Goal: Task Accomplishment & Management: Manage account settings

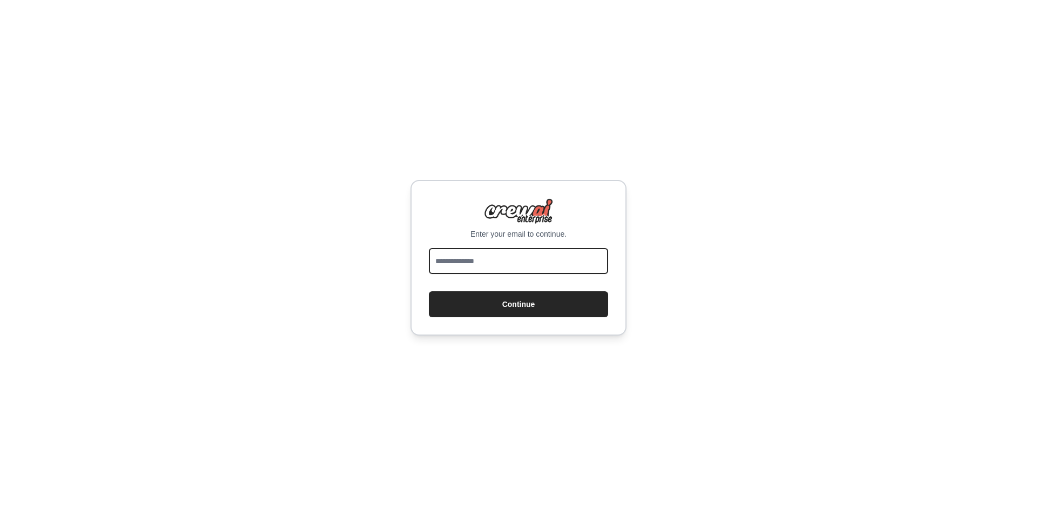
drag, startPoint x: 0, startPoint y: 0, endPoint x: 495, endPoint y: 267, distance: 562.2
click at [495, 267] on input "email" at bounding box center [518, 261] width 179 height 26
type input "**********"
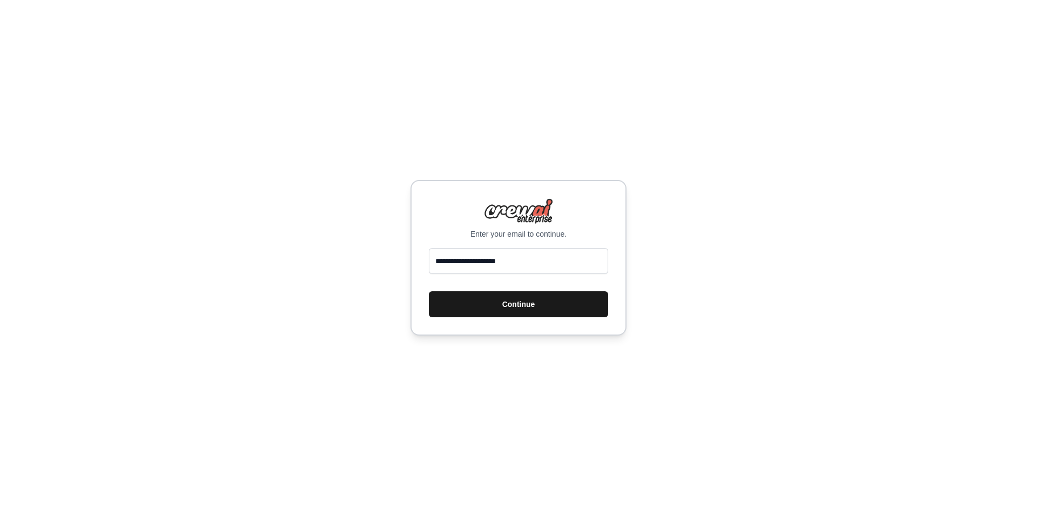
click at [503, 300] on button "Continue" at bounding box center [518, 304] width 179 height 26
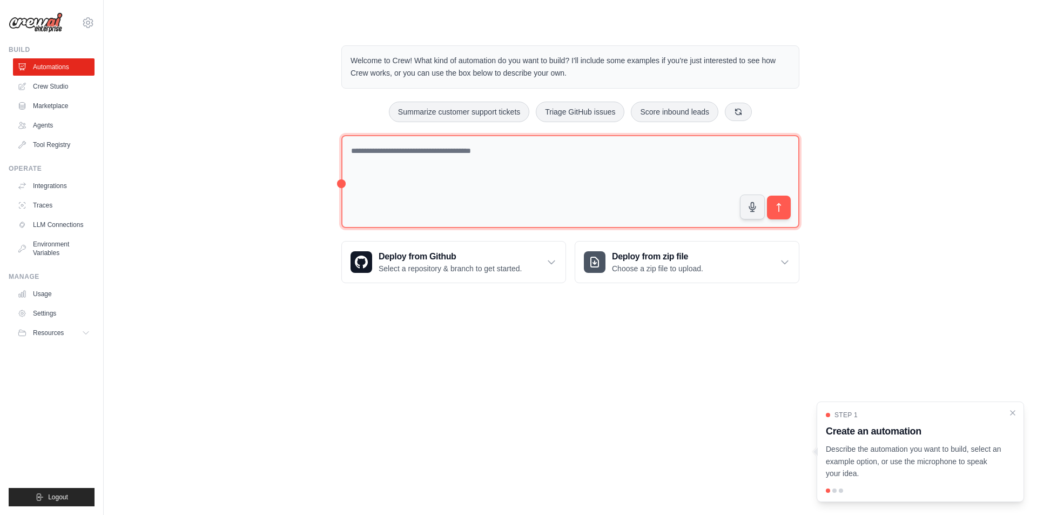
click at [429, 158] on textarea at bounding box center [570, 181] width 458 height 93
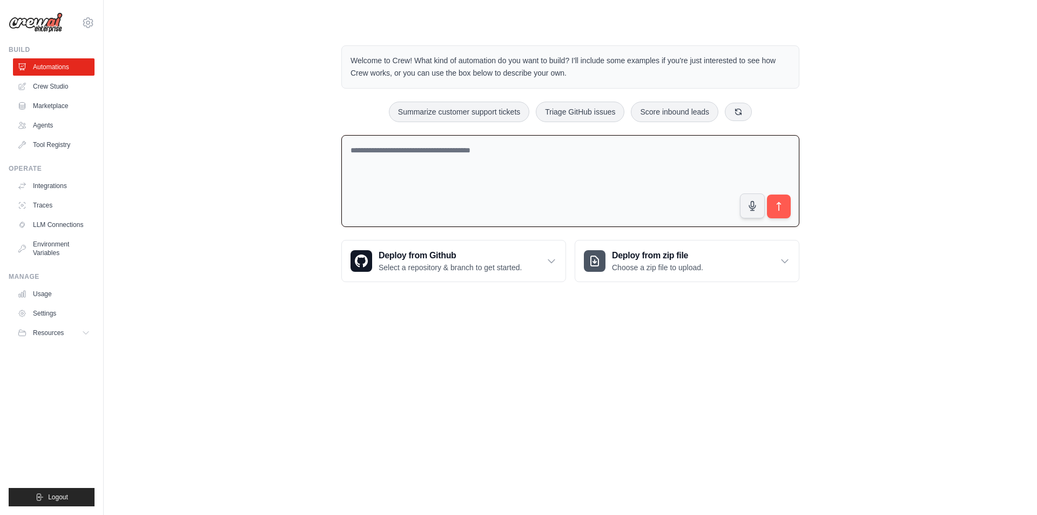
click at [237, 268] on div "Welcome to Crew! What kind of automation do you want to build? I'll include som…" at bounding box center [570, 163] width 899 height 271
click at [47, 182] on link "Integrations" at bounding box center [55, 185] width 82 height 17
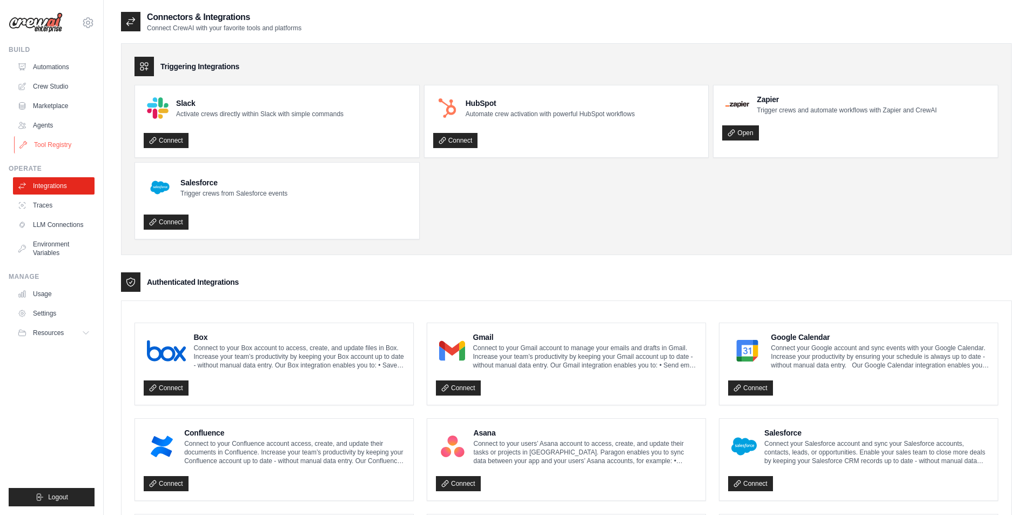
click at [53, 140] on link "Tool Registry" at bounding box center [55, 144] width 82 height 17
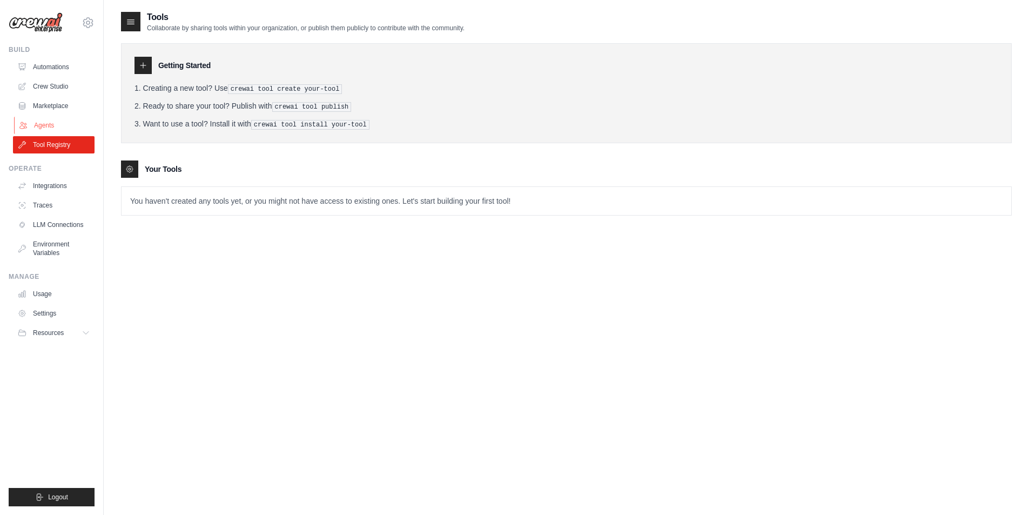
click at [43, 129] on link "Agents" at bounding box center [55, 125] width 82 height 17
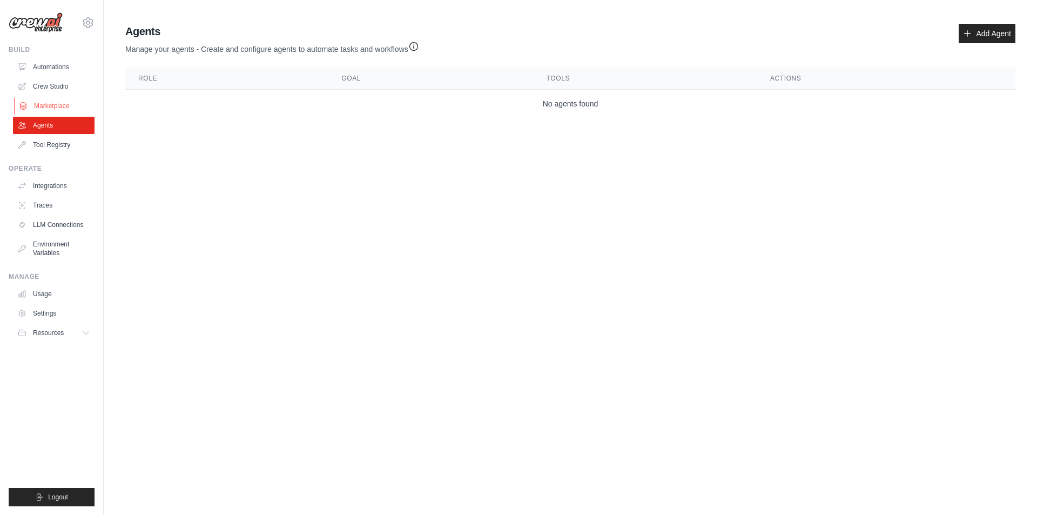
click at [44, 107] on link "Marketplace" at bounding box center [55, 105] width 82 height 17
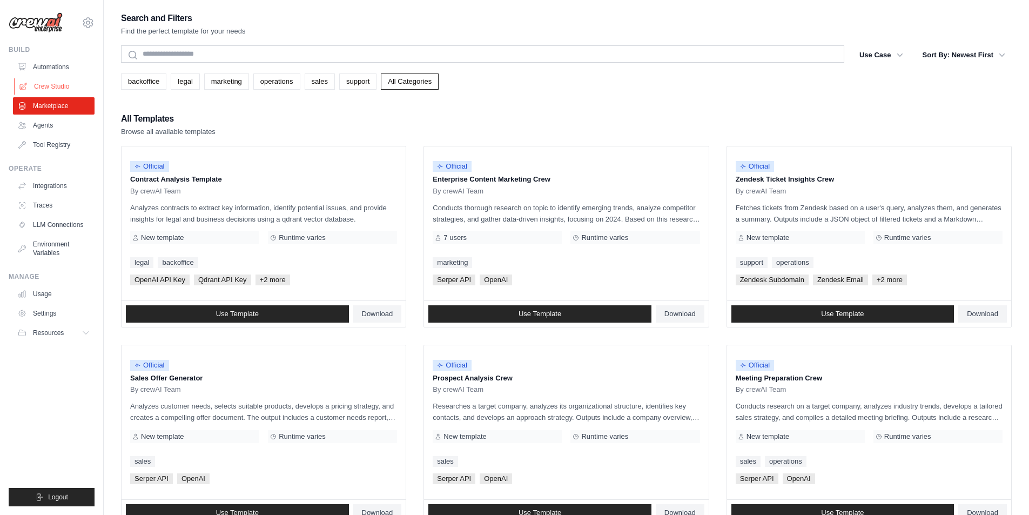
click at [51, 88] on link "Crew Studio" at bounding box center [55, 86] width 82 height 17
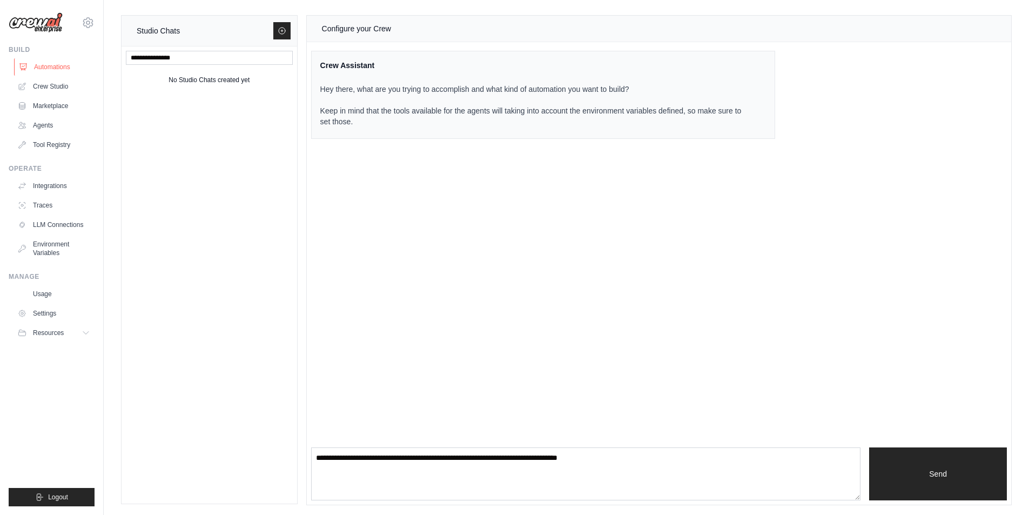
click at [55, 64] on link "Automations" at bounding box center [55, 66] width 82 height 17
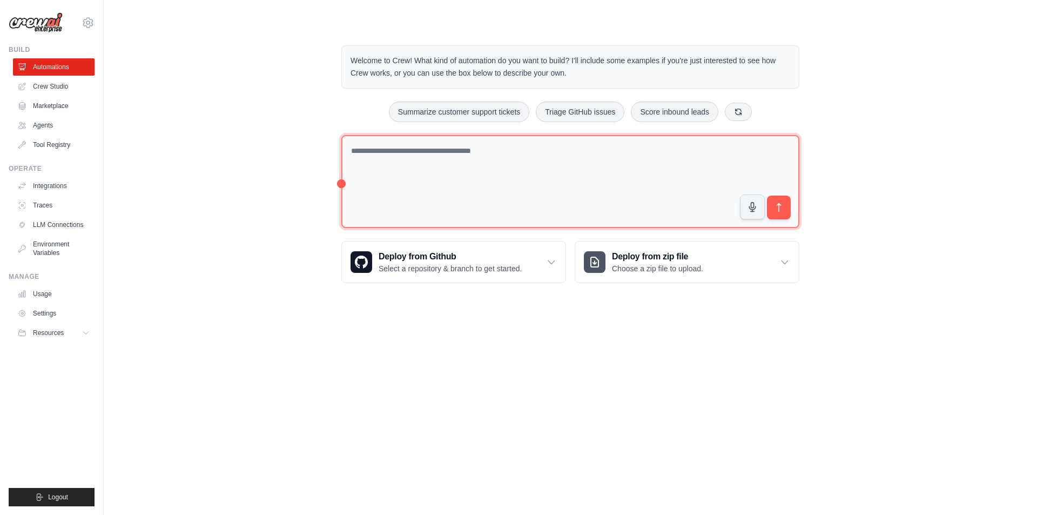
drag, startPoint x: 381, startPoint y: 157, endPoint x: 374, endPoint y: 158, distance: 6.6
click at [380, 160] on textarea at bounding box center [570, 181] width 458 height 93
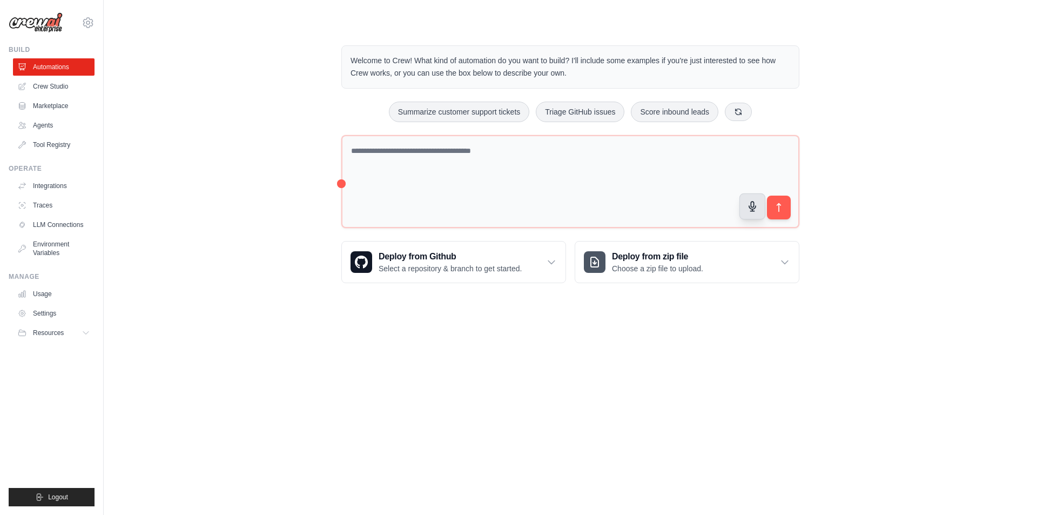
click at [748, 216] on button "button" at bounding box center [753, 206] width 26 height 26
click at [778, 200] on button "submit" at bounding box center [779, 207] width 25 height 25
click at [749, 207] on circle "button" at bounding box center [753, 207] width 10 height 10
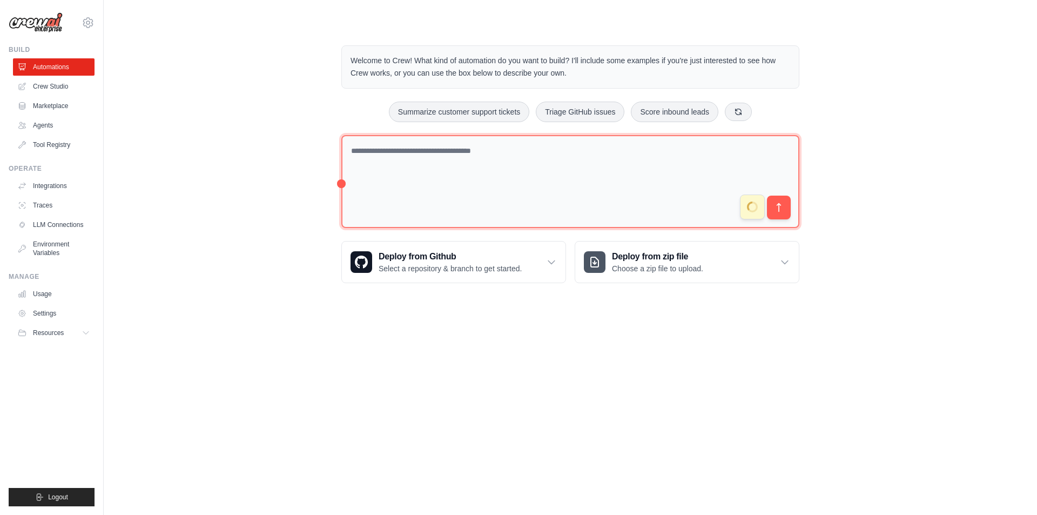
click at [461, 150] on textarea at bounding box center [570, 181] width 458 height 93
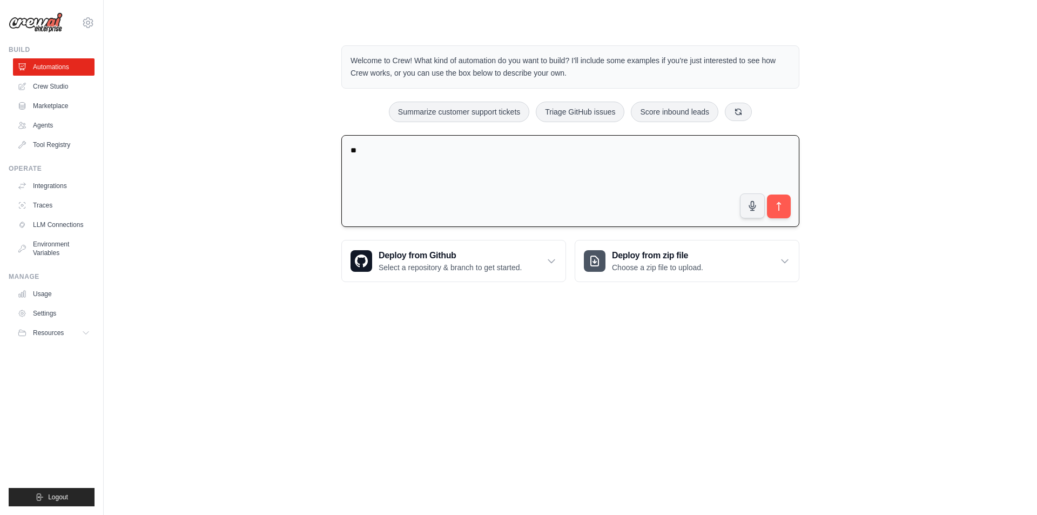
type textarea "*"
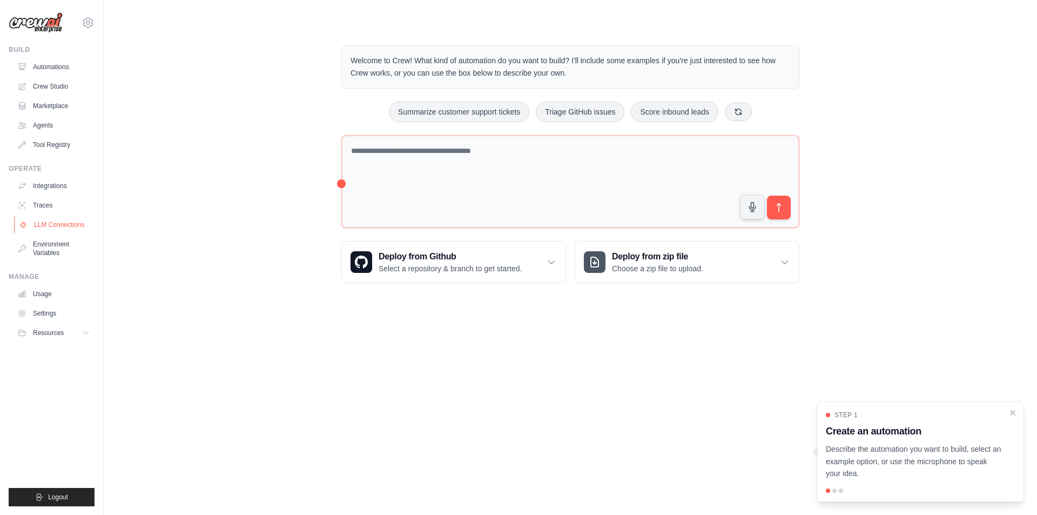
click at [59, 224] on link "LLM Connections" at bounding box center [55, 224] width 82 height 17
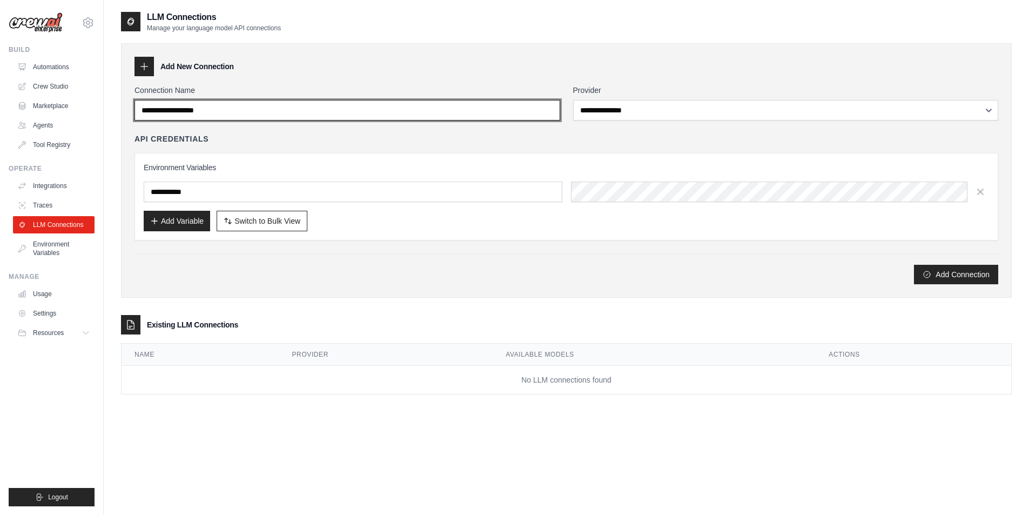
click at [334, 118] on input "Connection Name" at bounding box center [348, 110] width 426 height 21
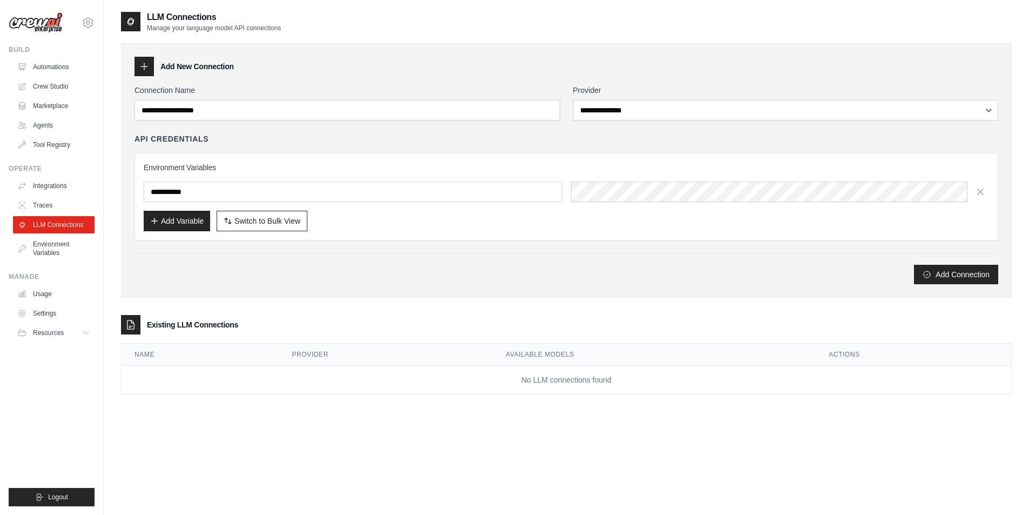
click at [293, 155] on div "Environment Variables Add Variable Switch to Bulk View Switch to Table View" at bounding box center [567, 197] width 864 height 88
drag, startPoint x: 177, startPoint y: 140, endPoint x: 224, endPoint y: 138, distance: 47.0
click at [224, 138] on div "**********" at bounding box center [566, 170] width 891 height 254
copy h4 "API Credentials"
click at [237, 144] on div "API Credentials Environment Variables Add Variable Switch to Bulk View Switch t…" at bounding box center [567, 186] width 864 height 107
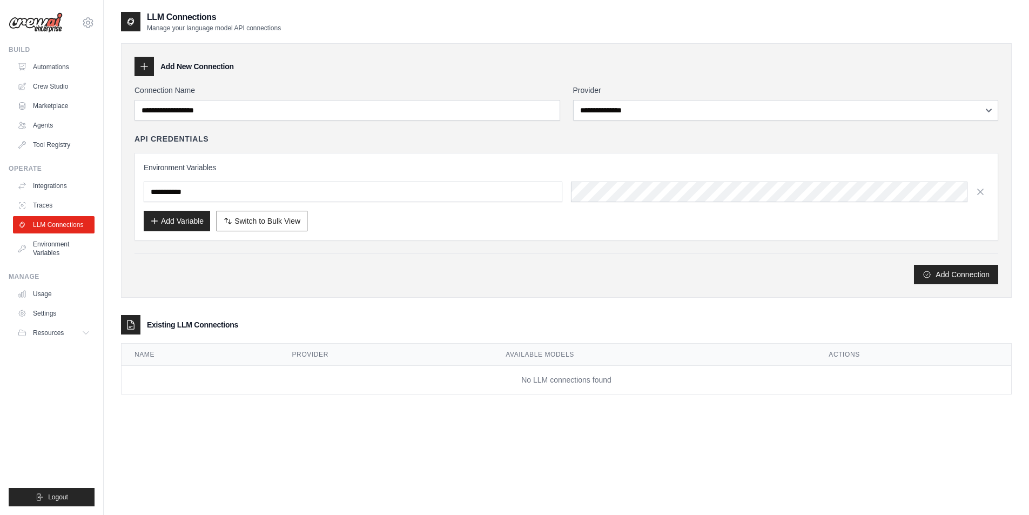
click at [920, 230] on div "Add Variable Switch to Bulk View Switch to Table View" at bounding box center [566, 221] width 845 height 21
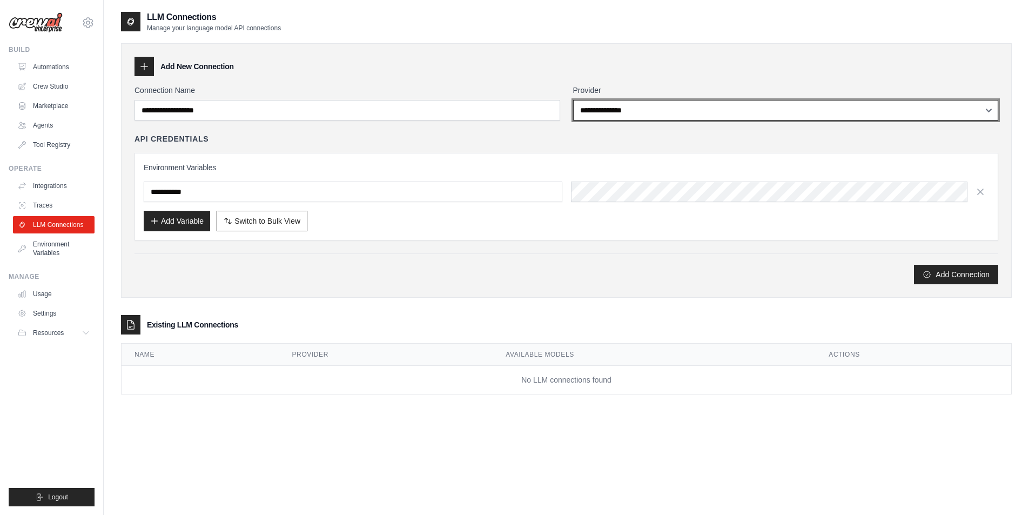
click at [906, 113] on select "**********" at bounding box center [786, 110] width 426 height 21
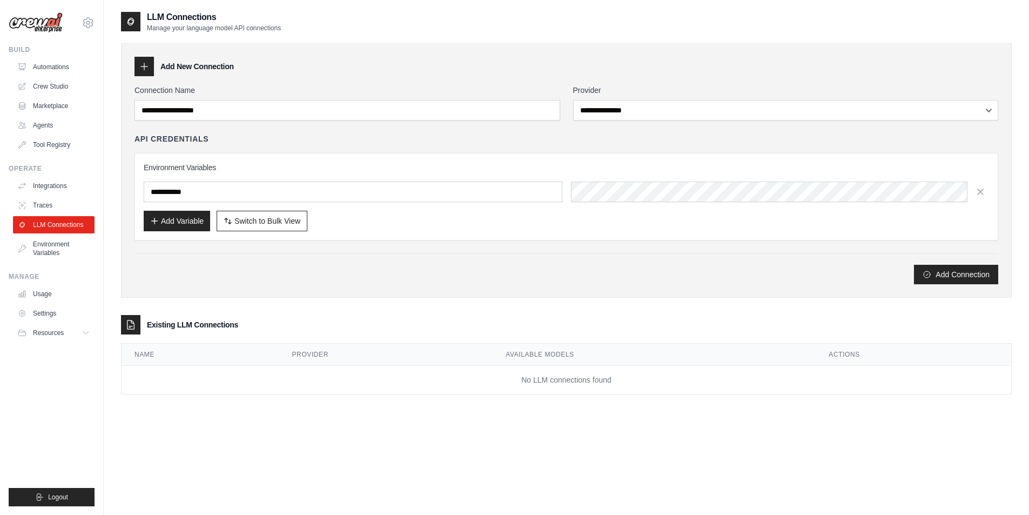
click at [747, 97] on div "**********" at bounding box center [786, 103] width 426 height 36
click at [164, 386] on td "No LLM connections found" at bounding box center [567, 380] width 890 height 29
drag, startPoint x: 485, startPoint y: 365, endPoint x: 496, endPoint y: 353, distance: 16.8
click at [485, 364] on th "Provider" at bounding box center [386, 355] width 214 height 22
drag, startPoint x: 496, startPoint y: 353, endPoint x: 224, endPoint y: 297, distance: 278.0
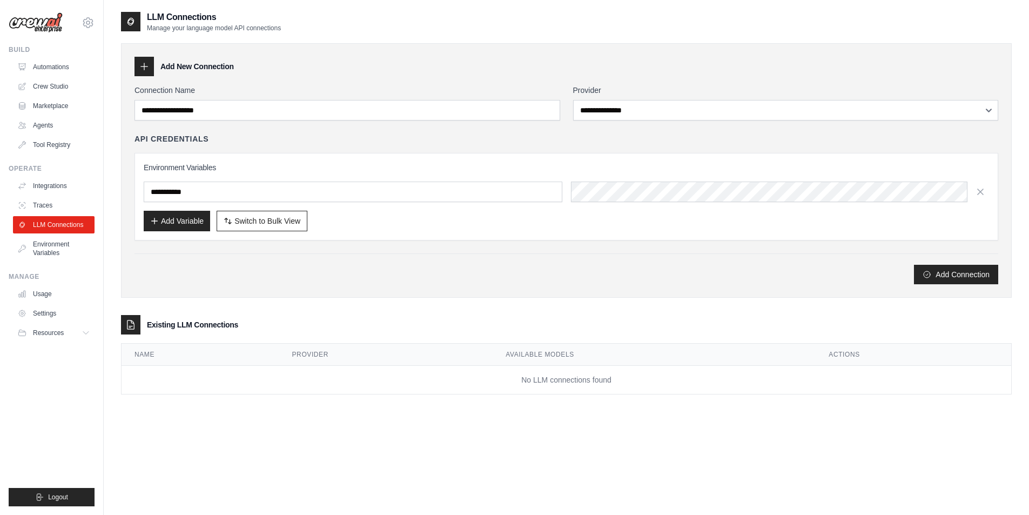
click at [463, 348] on tr "Name Provider Available Models Actions" at bounding box center [567, 355] width 890 height 22
copy tr
click at [53, 250] on link "Environment Variables" at bounding box center [55, 249] width 82 height 26
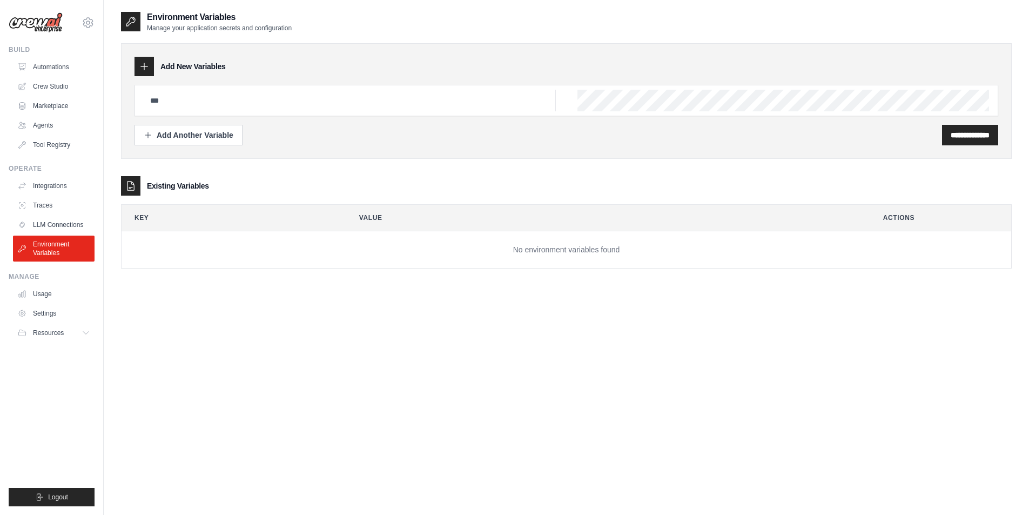
click at [48, 194] on ul "Integrations Traces LLM Connections Environment Variables" at bounding box center [54, 219] width 82 height 84
click at [48, 184] on link "Integrations" at bounding box center [55, 185] width 82 height 17
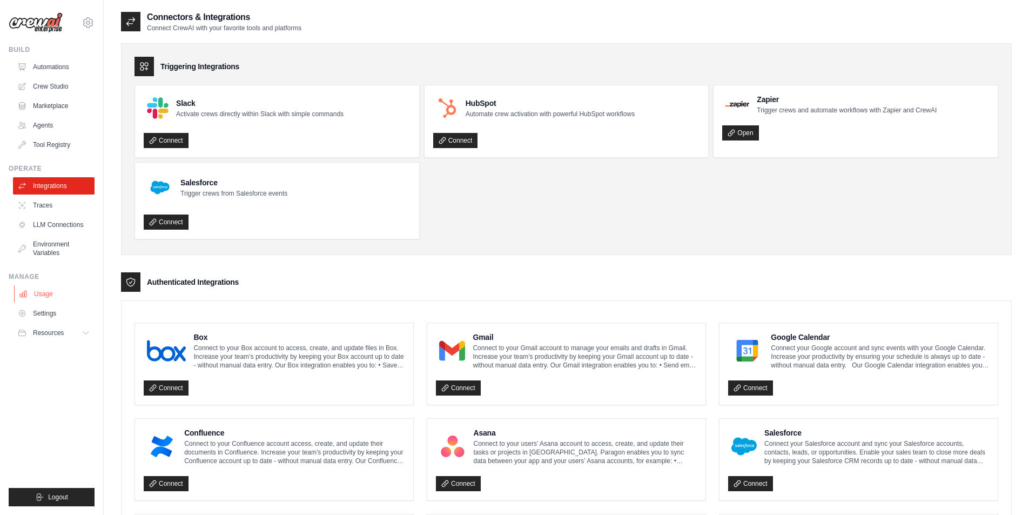
click at [57, 298] on link "Usage" at bounding box center [55, 293] width 82 height 17
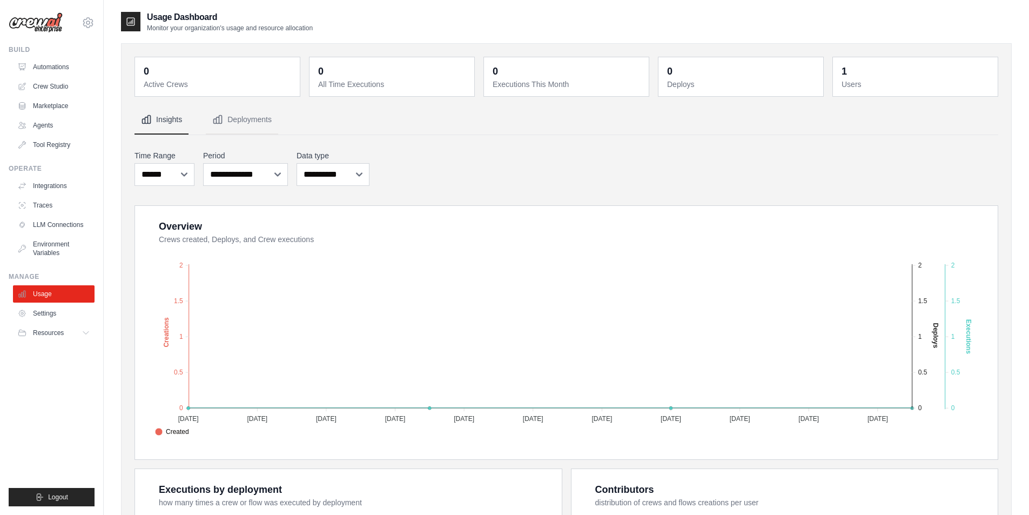
click at [179, 83] on dt "Active Crews" at bounding box center [219, 84] width 150 height 11
click at [49, 318] on link "Settings" at bounding box center [55, 313] width 82 height 17
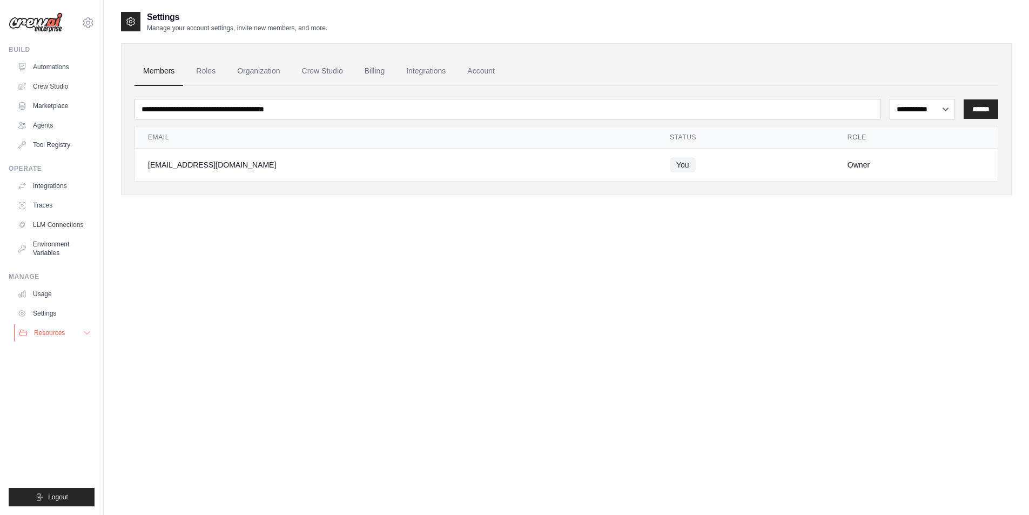
click at [50, 328] on span "Resources" at bounding box center [49, 332] width 31 height 9
click at [55, 332] on span "Resources" at bounding box center [49, 332] width 31 height 9
click at [58, 230] on link "LLM Connections" at bounding box center [55, 224] width 82 height 17
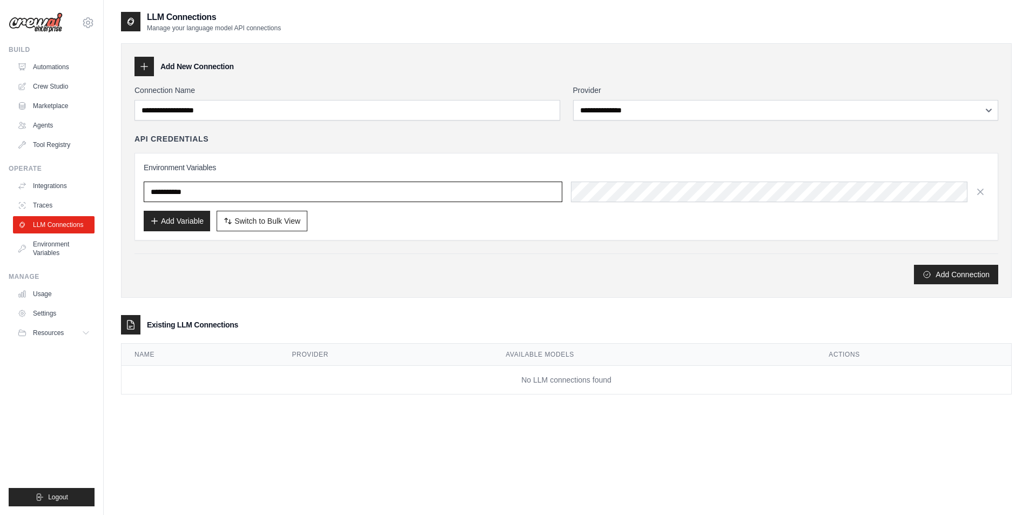
click at [179, 197] on input "text" at bounding box center [353, 192] width 419 height 21
click at [297, 178] on div "Environment Variables Add Variable Switch to Bulk View Switch to Table View" at bounding box center [566, 196] width 845 height 69
click at [261, 220] on span "Switch to Bulk View" at bounding box center [267, 220] width 66 height 11
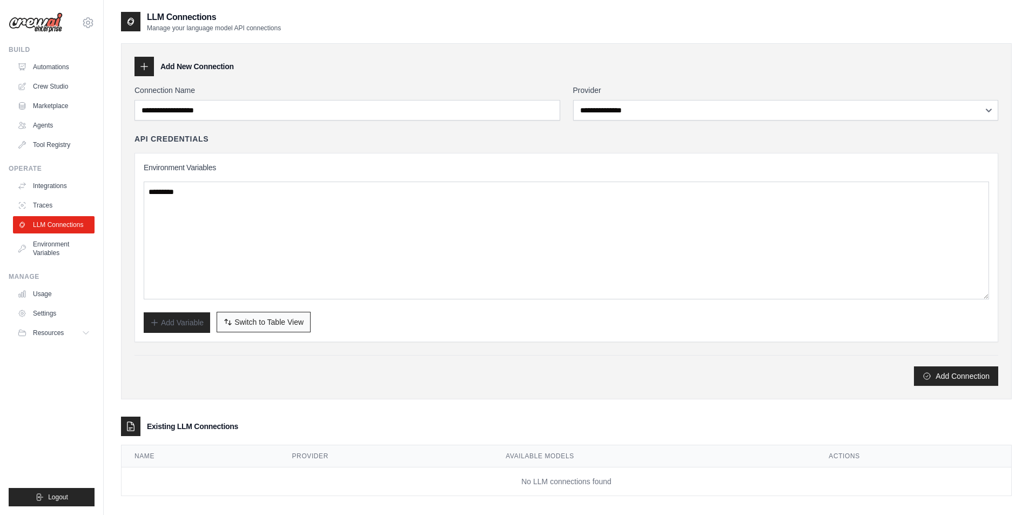
click at [276, 322] on span "Switch to Table View" at bounding box center [268, 322] width 69 height 11
